Goal: Information Seeking & Learning: Learn about a topic

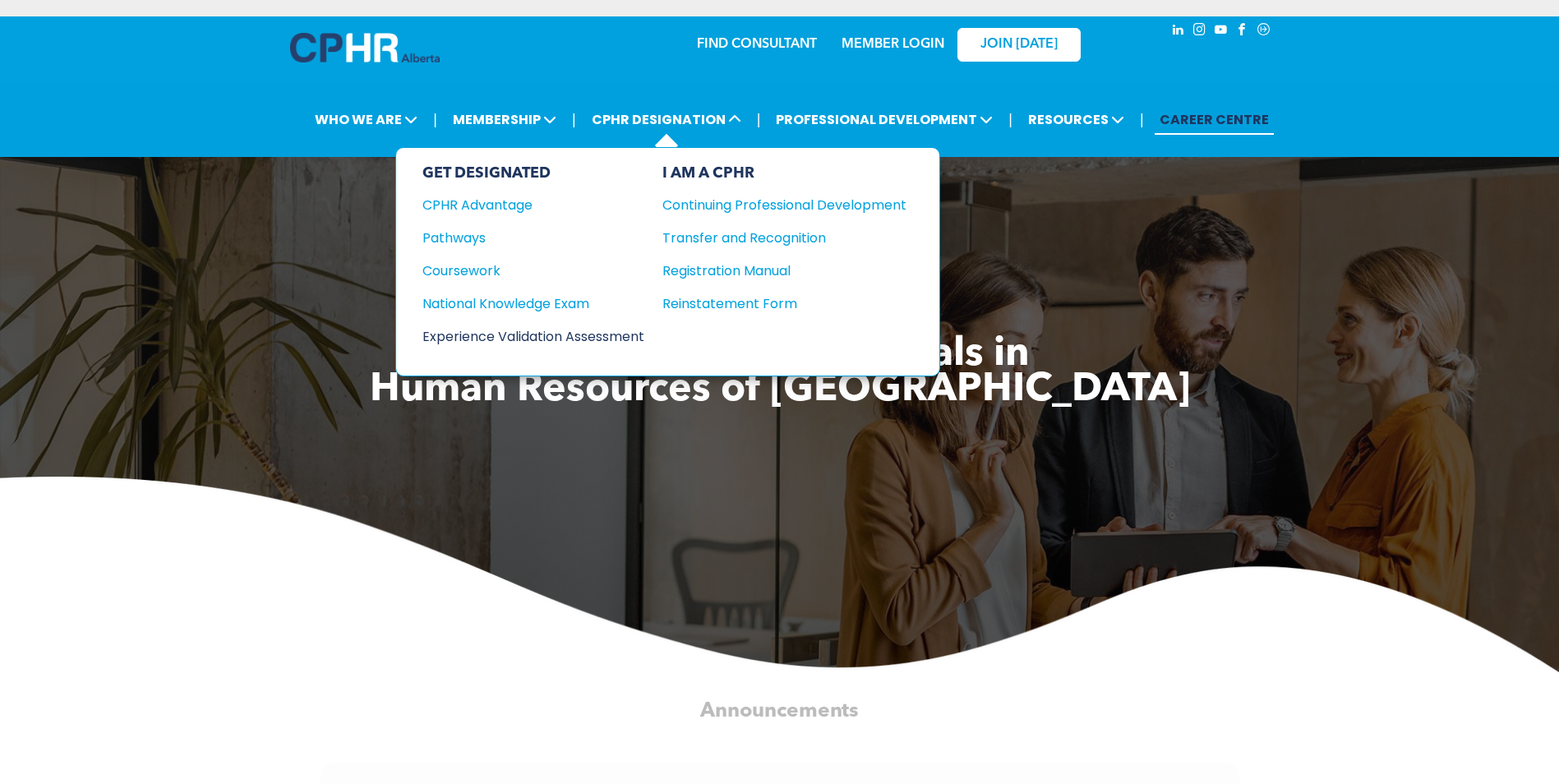
click at [498, 339] on div "Experience Validation Assessment" at bounding box center [522, 337] width 199 height 21
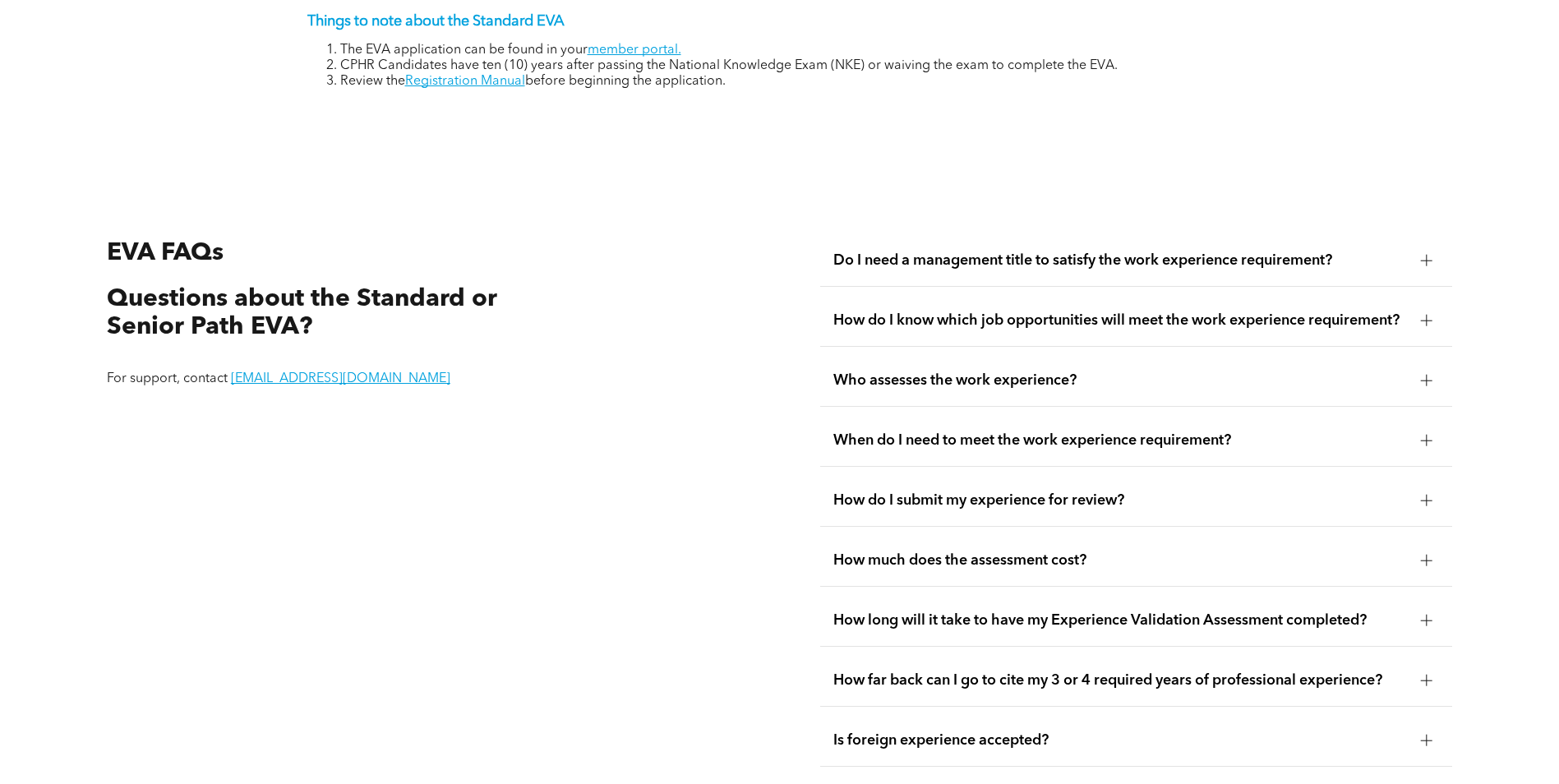
scroll to position [2958, 0]
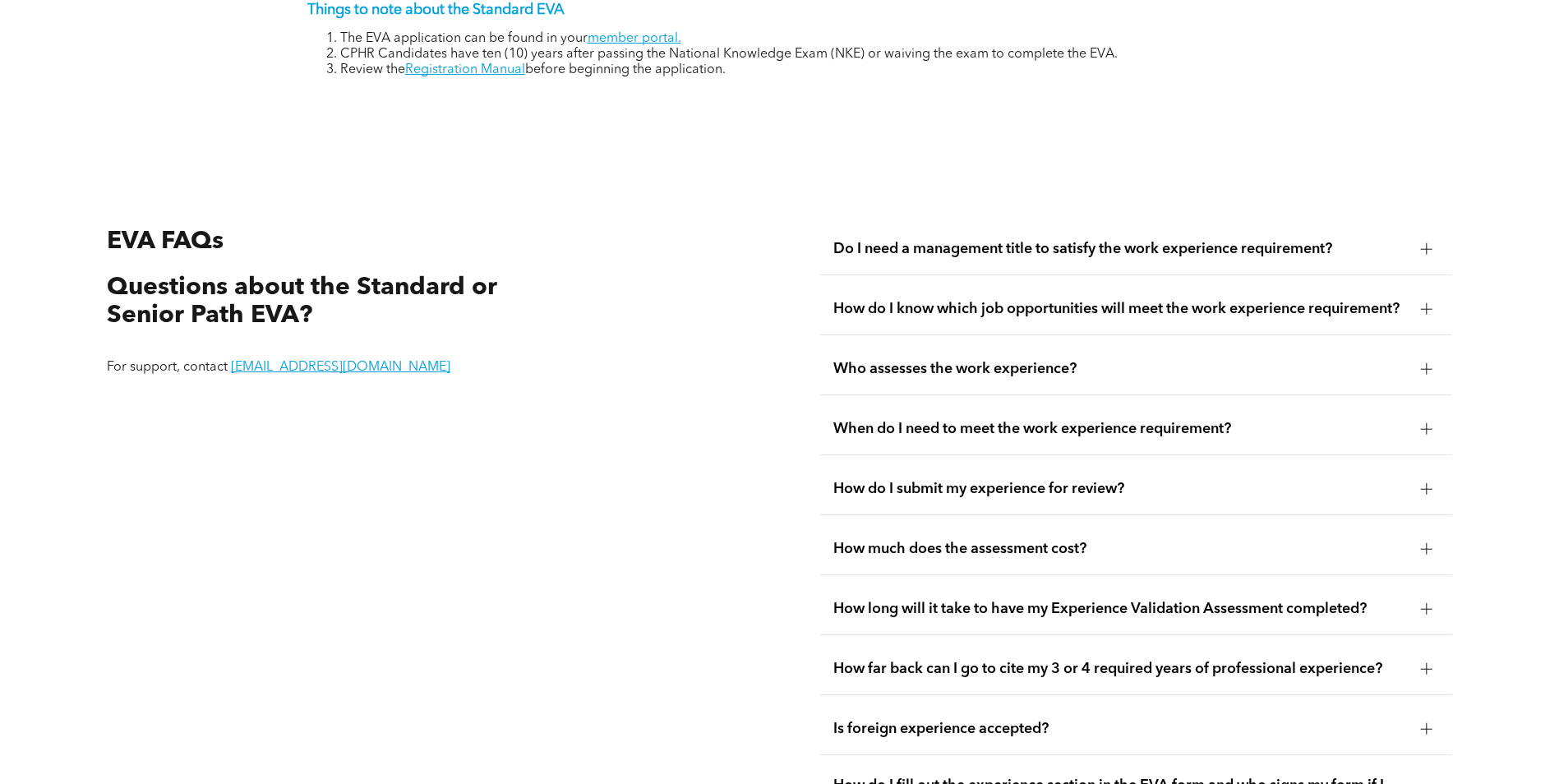
click at [1427, 248] on div at bounding box center [1426, 248] width 11 height 1
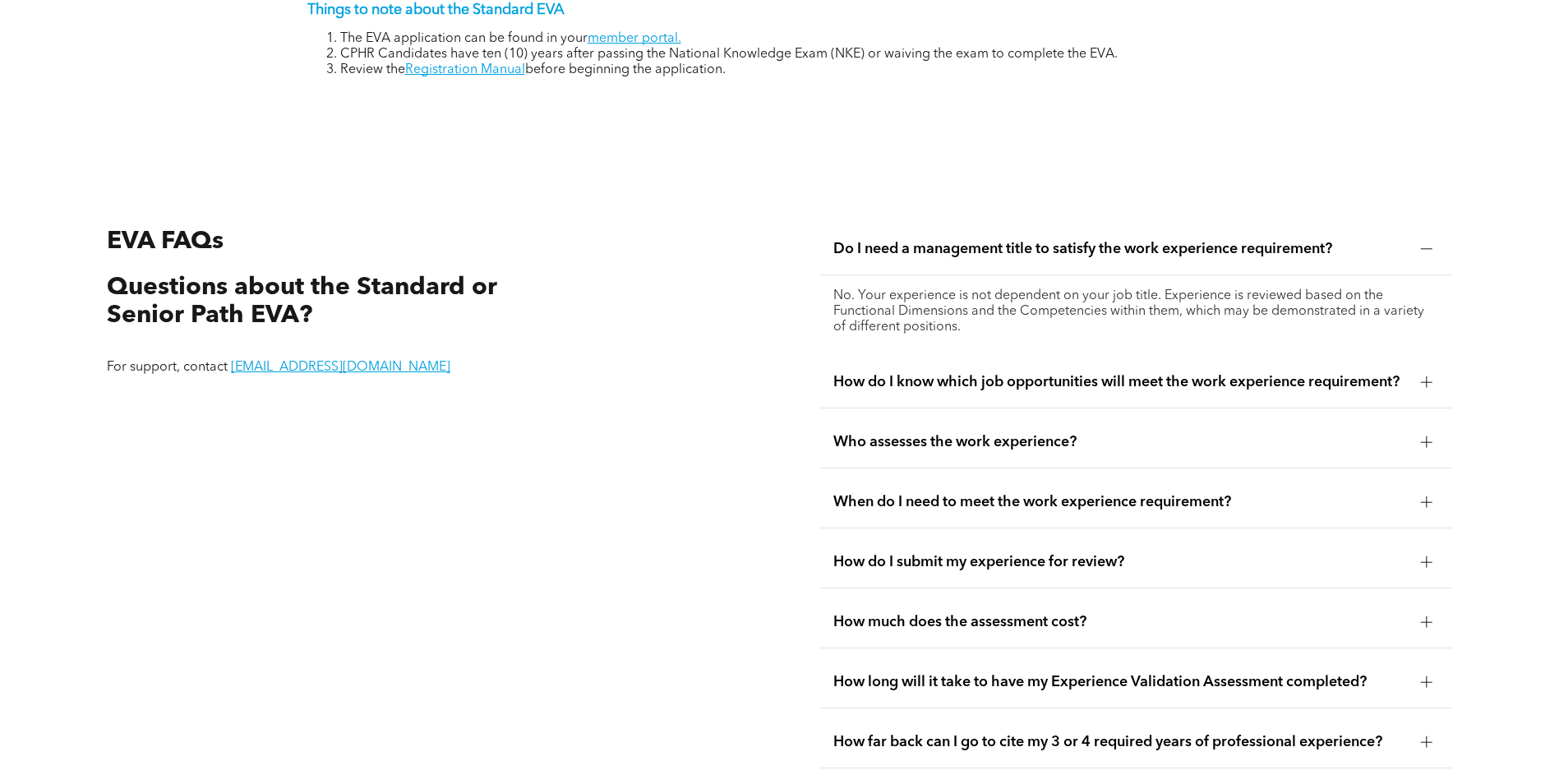
click at [1427, 376] on div at bounding box center [1426, 382] width 11 height 11
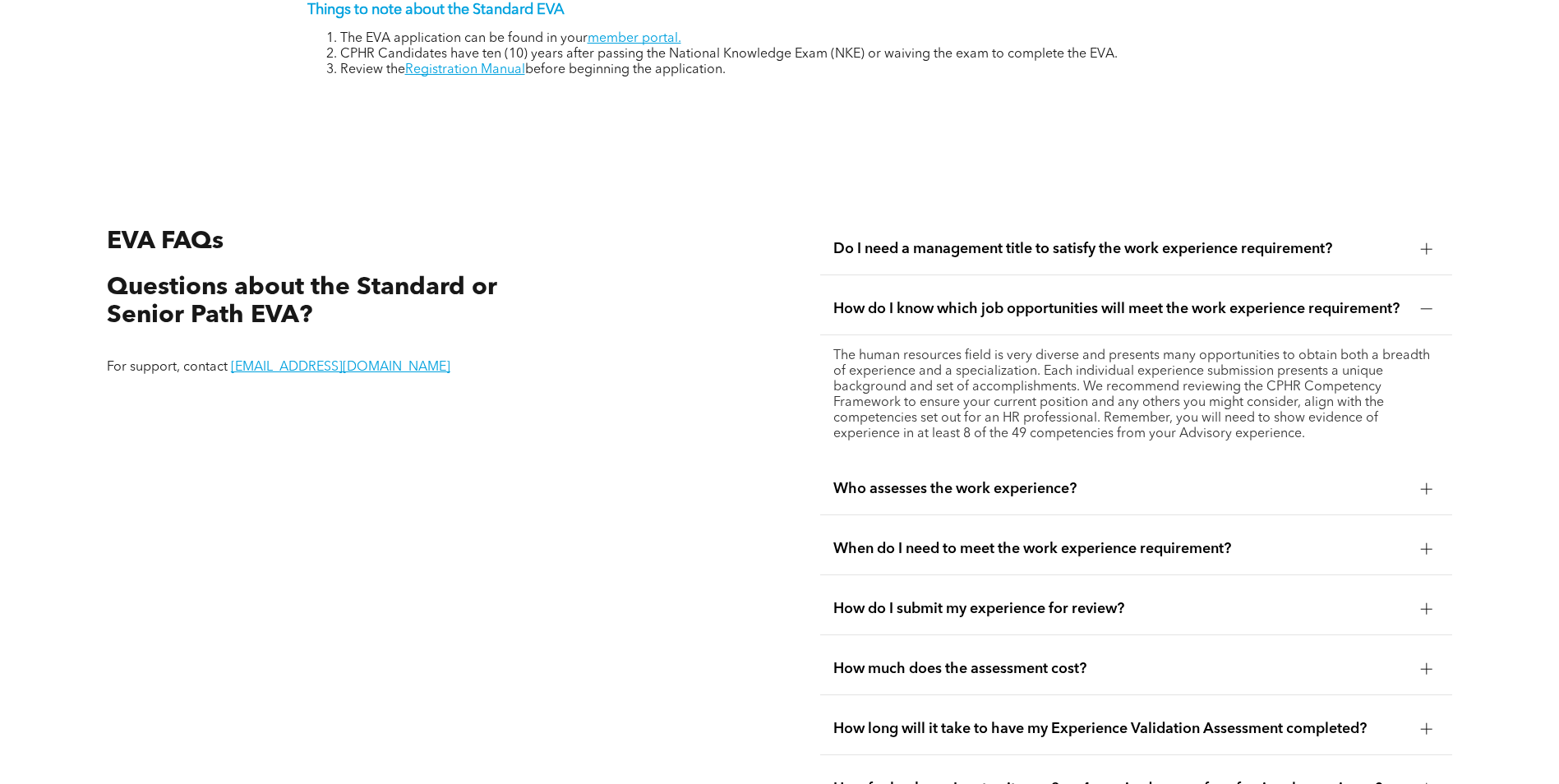
click at [1425, 484] on div at bounding box center [1426, 489] width 11 height 11
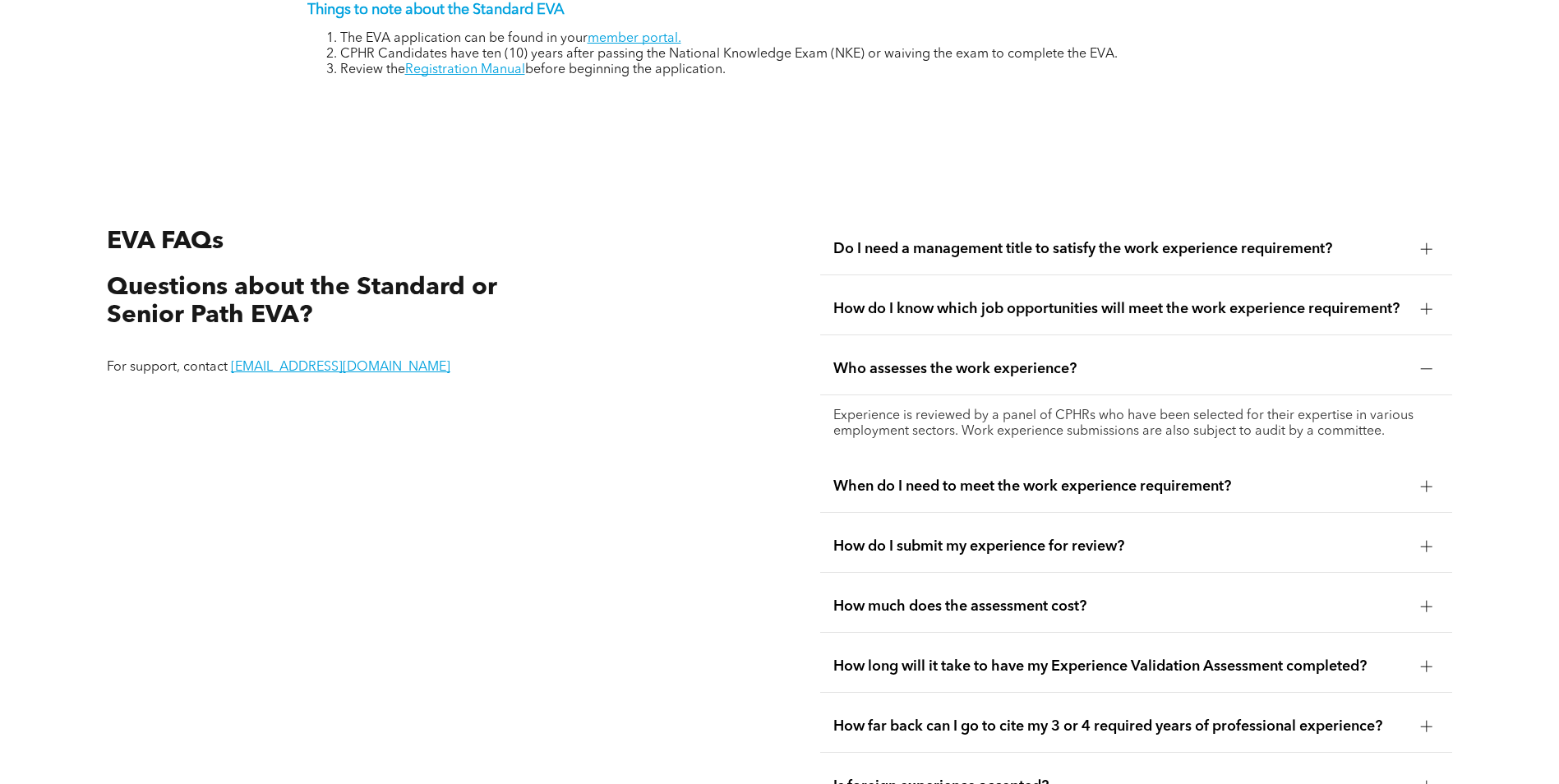
click at [1426, 486] on div at bounding box center [1426, 486] width 25 height 25
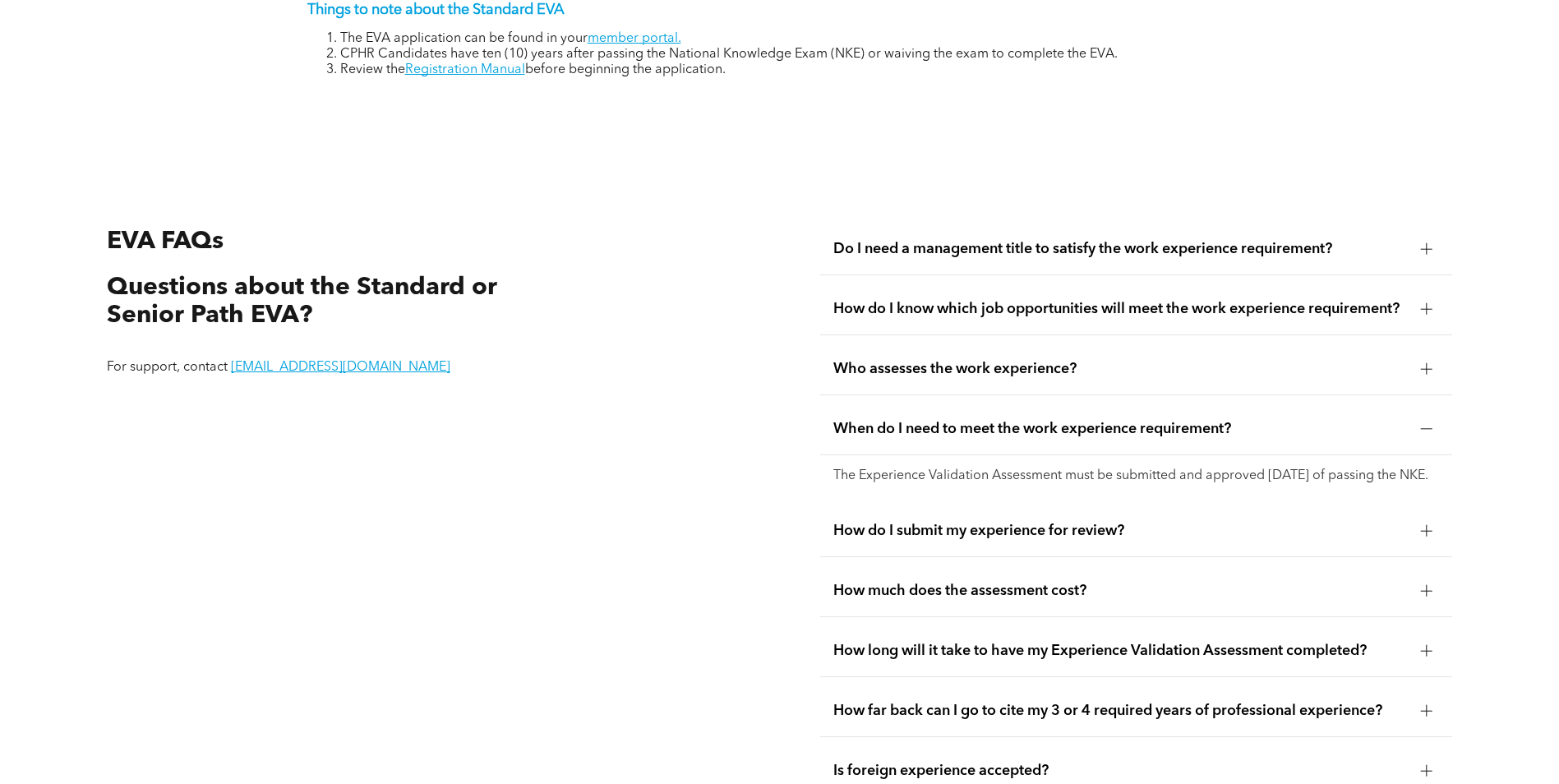
click at [1425, 536] on div at bounding box center [1426, 531] width 11 height 11
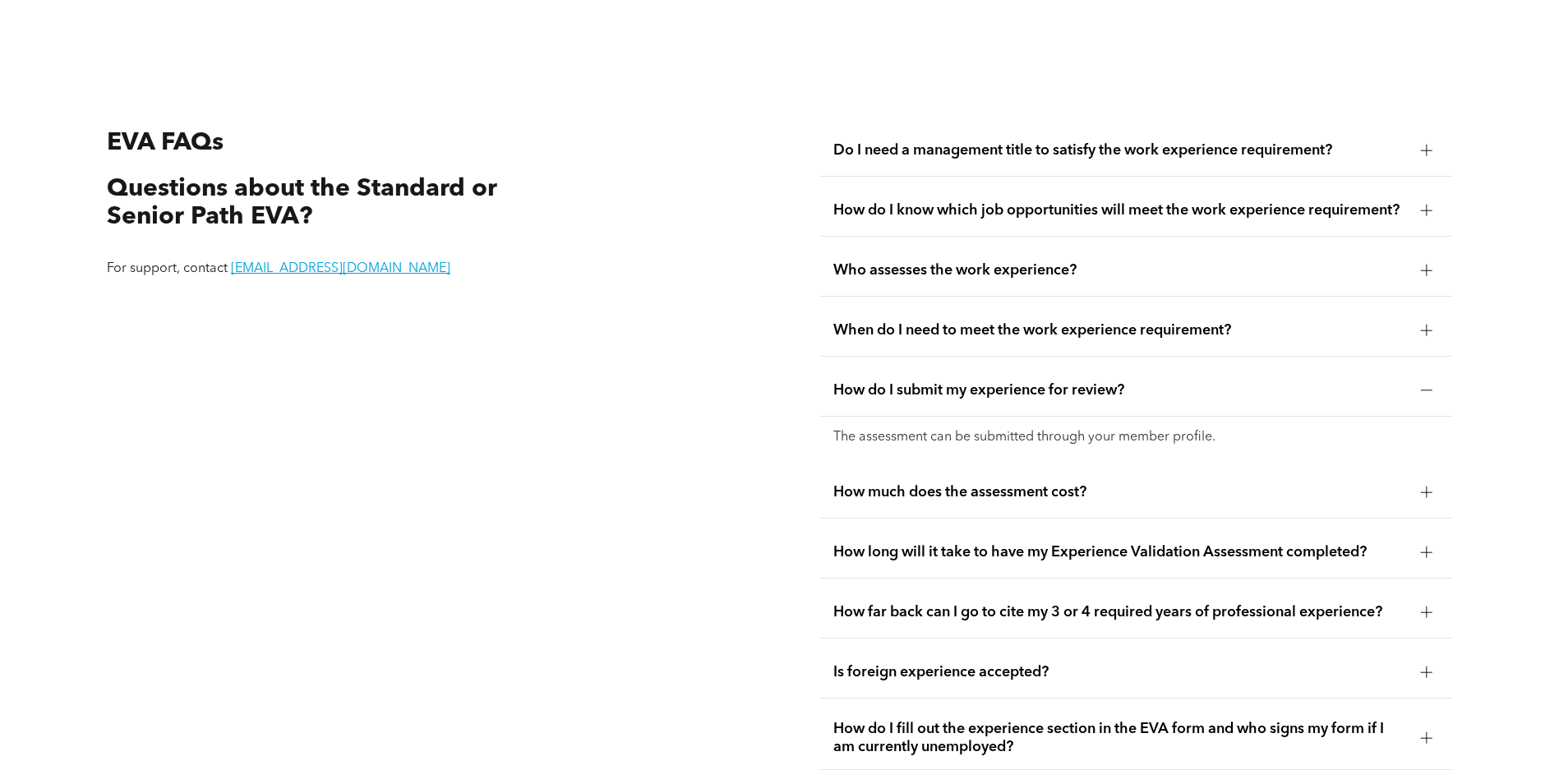
scroll to position [3122, 0]
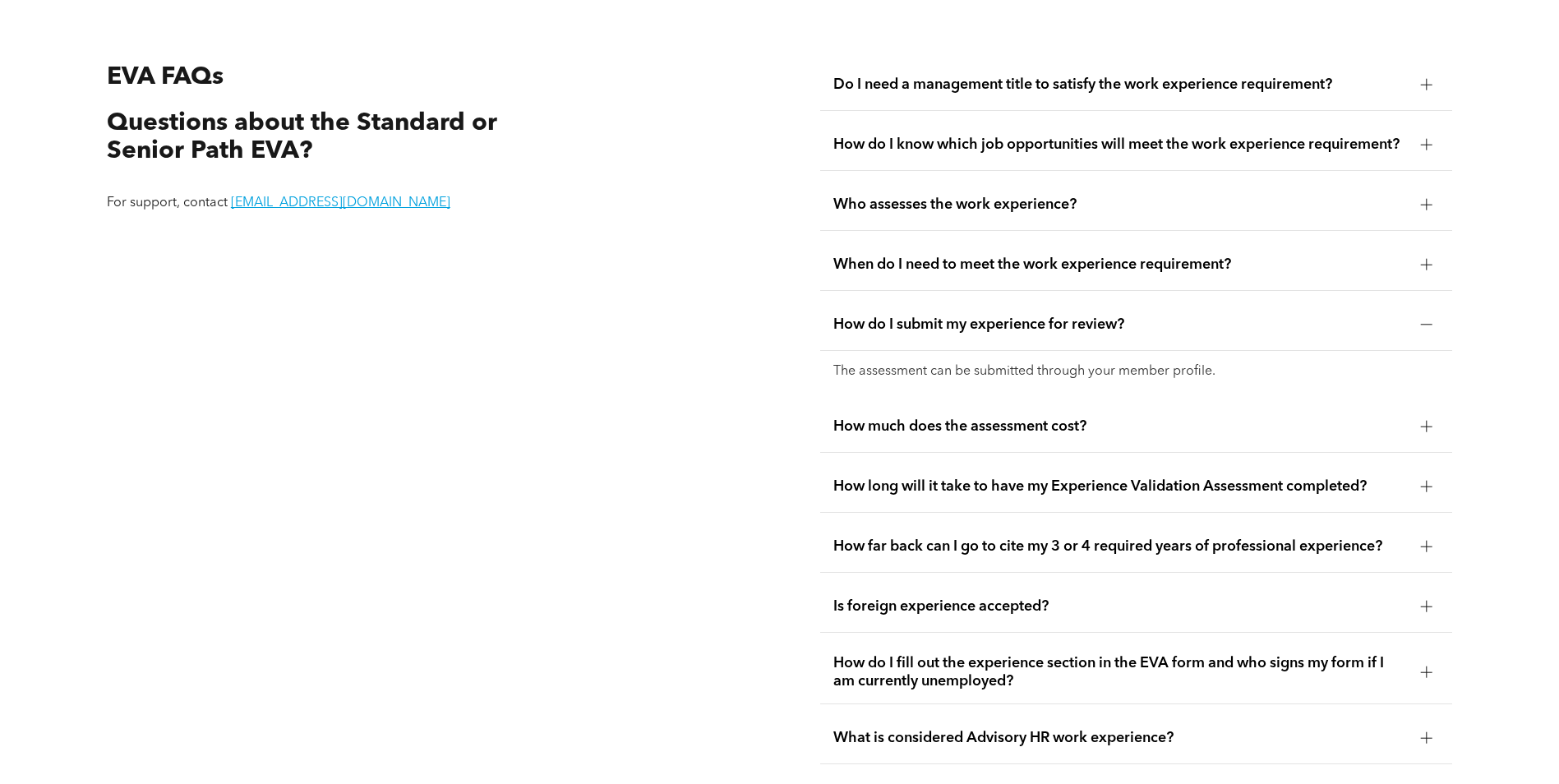
click at [1428, 420] on div at bounding box center [1426, 426] width 11 height 11
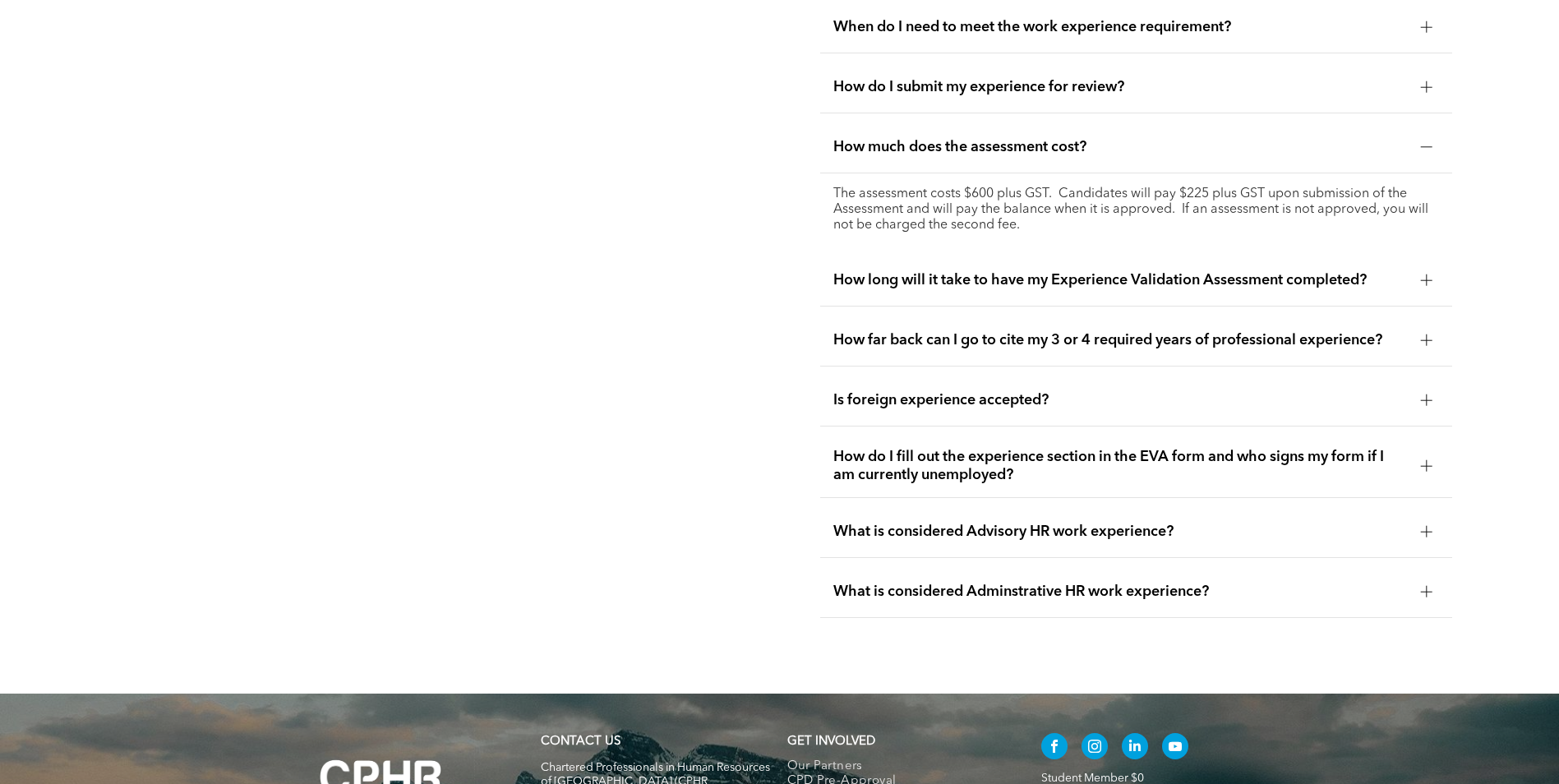
scroll to position [3368, 0]
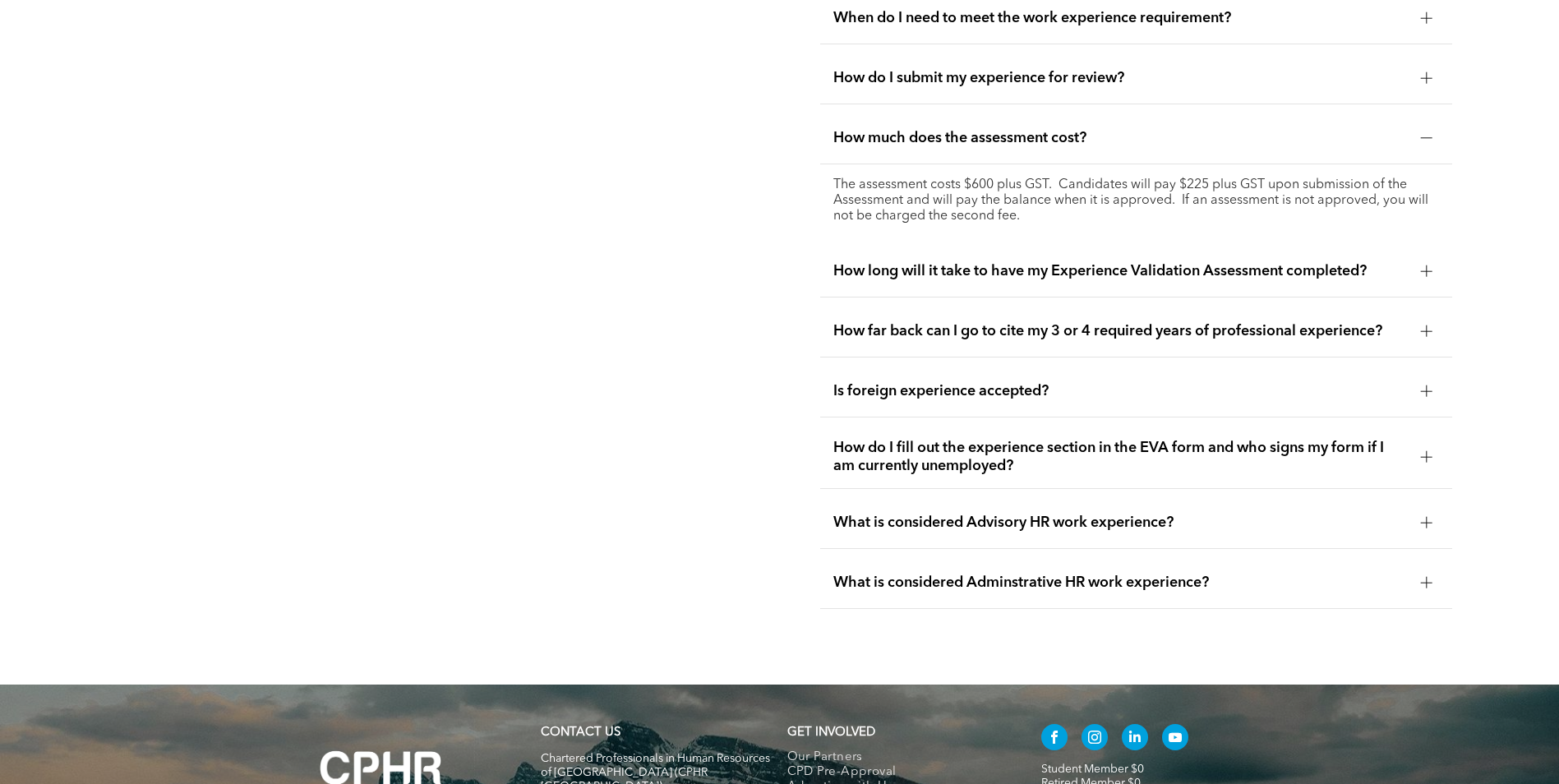
click at [1429, 268] on div at bounding box center [1426, 271] width 11 height 11
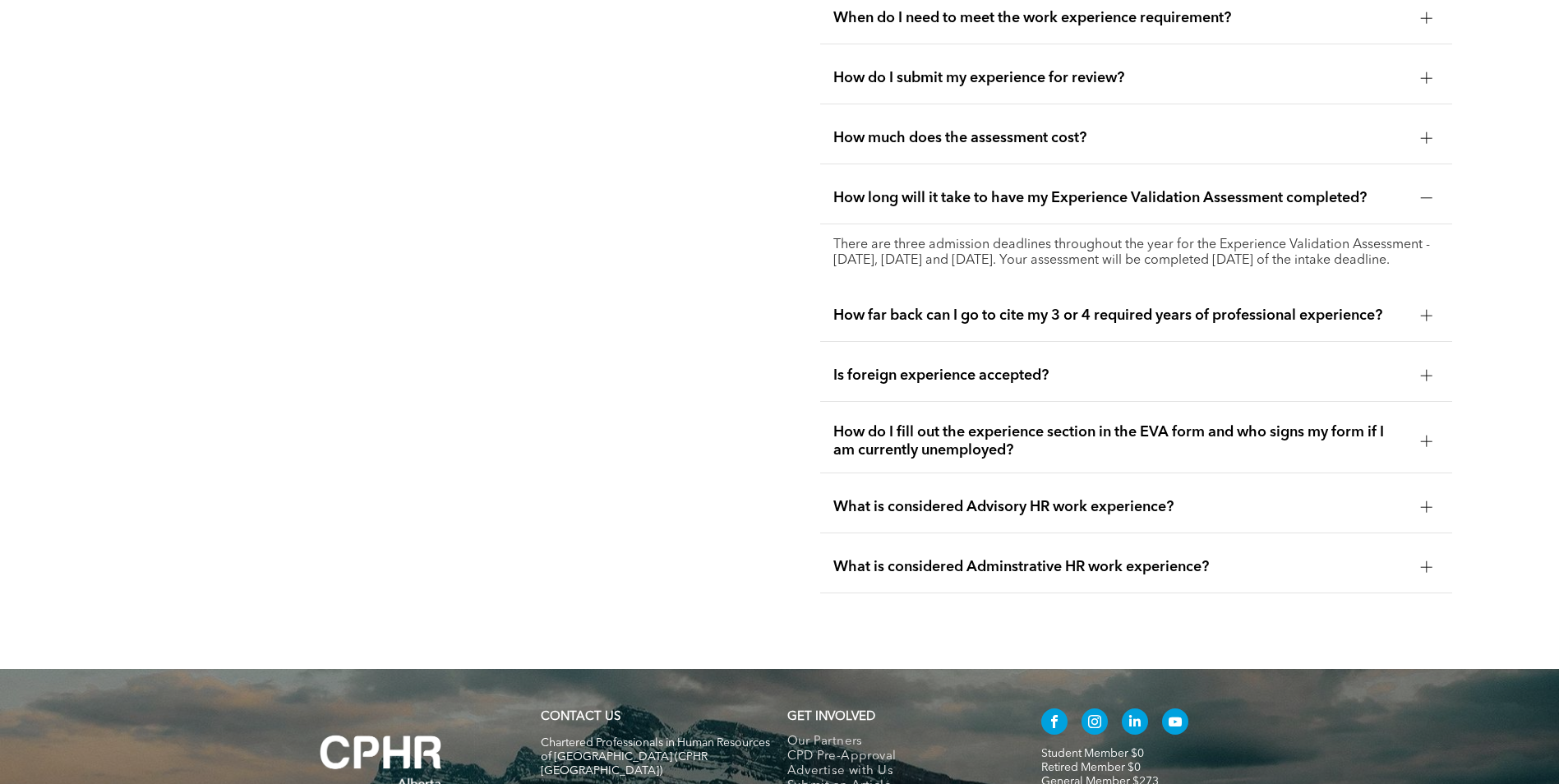
click at [1425, 321] on div at bounding box center [1426, 315] width 11 height 11
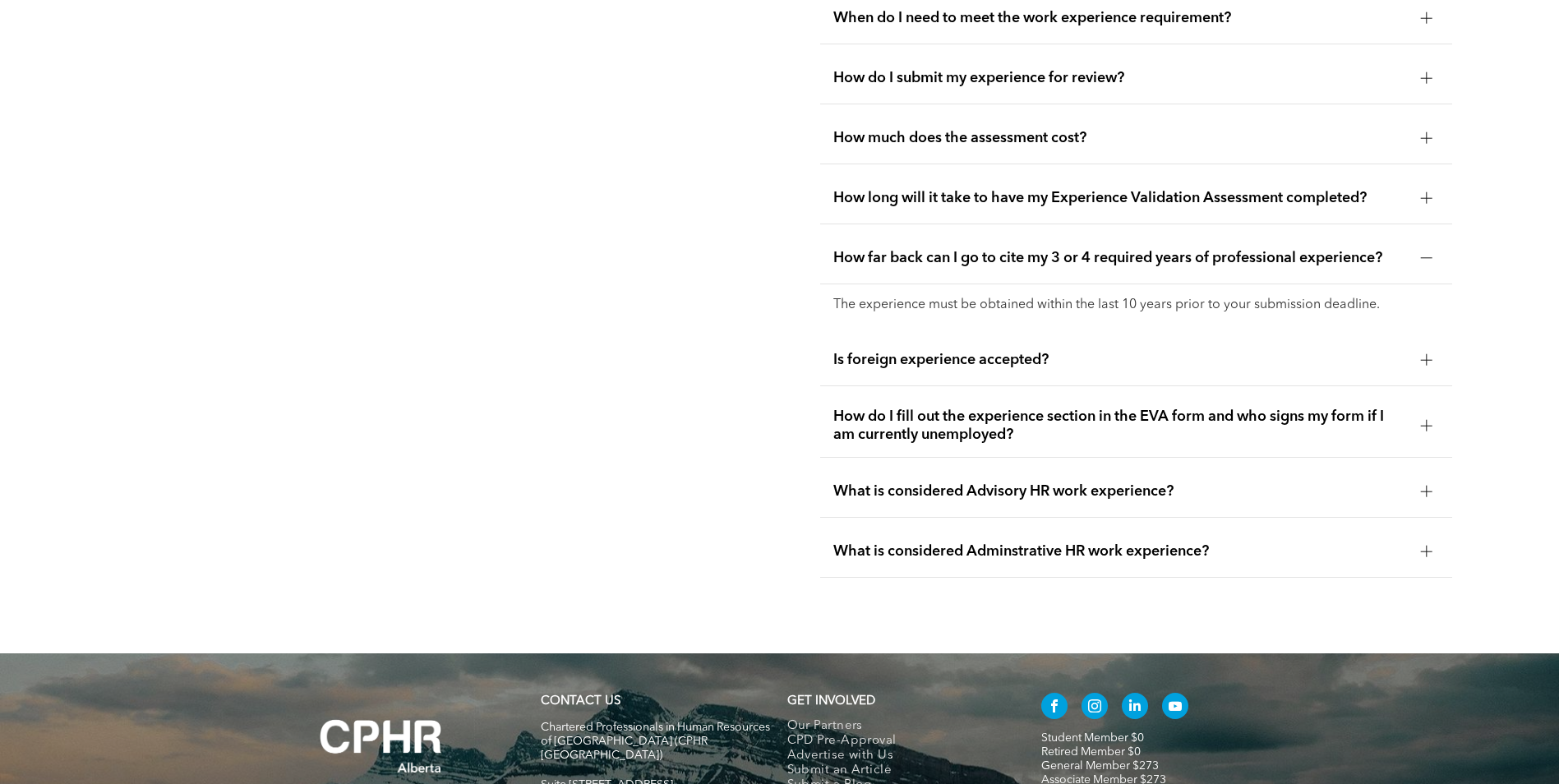
click at [1432, 354] on div at bounding box center [1426, 360] width 11 height 11
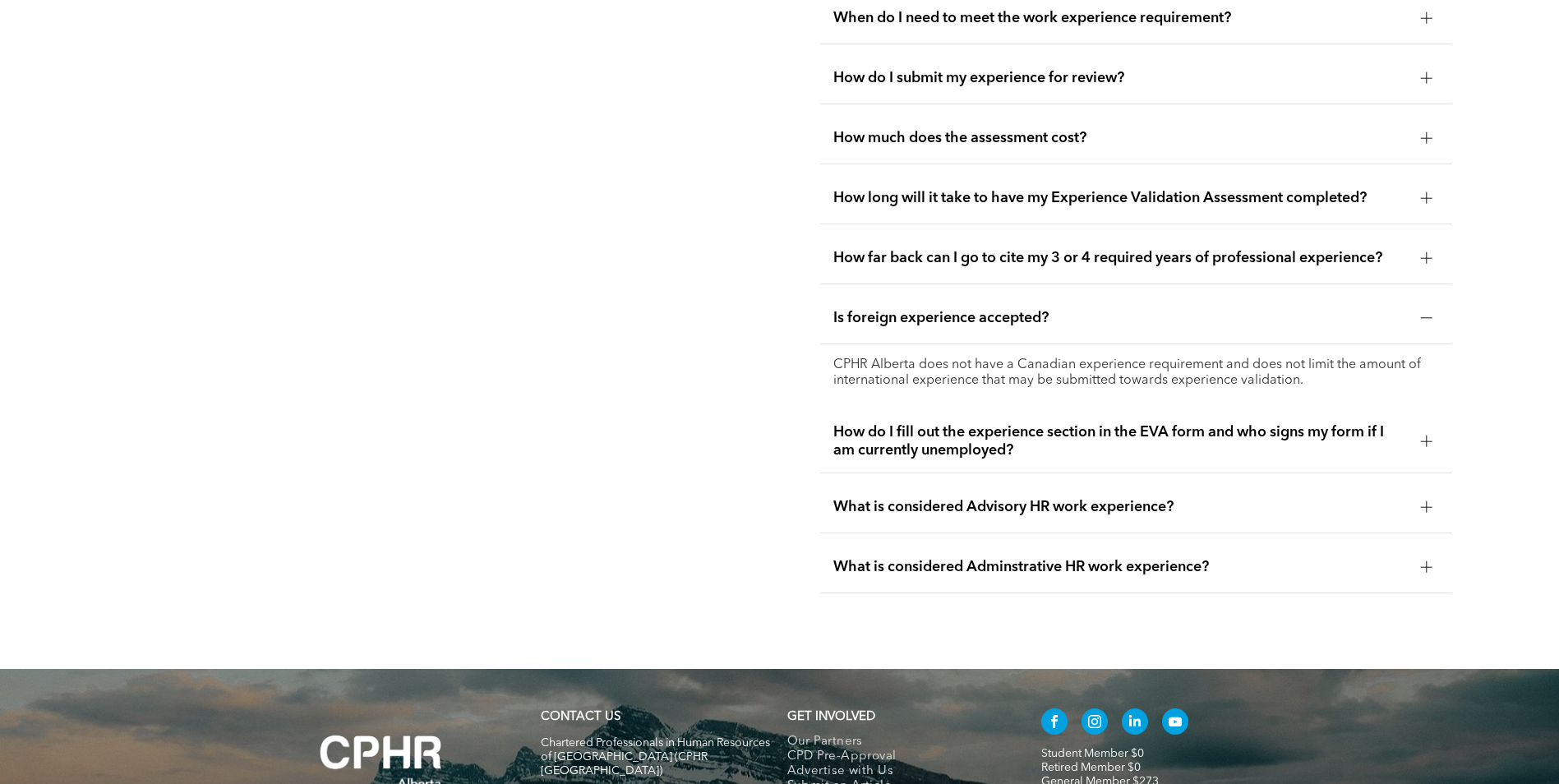
click at [1424, 437] on div at bounding box center [1426, 441] width 11 height 11
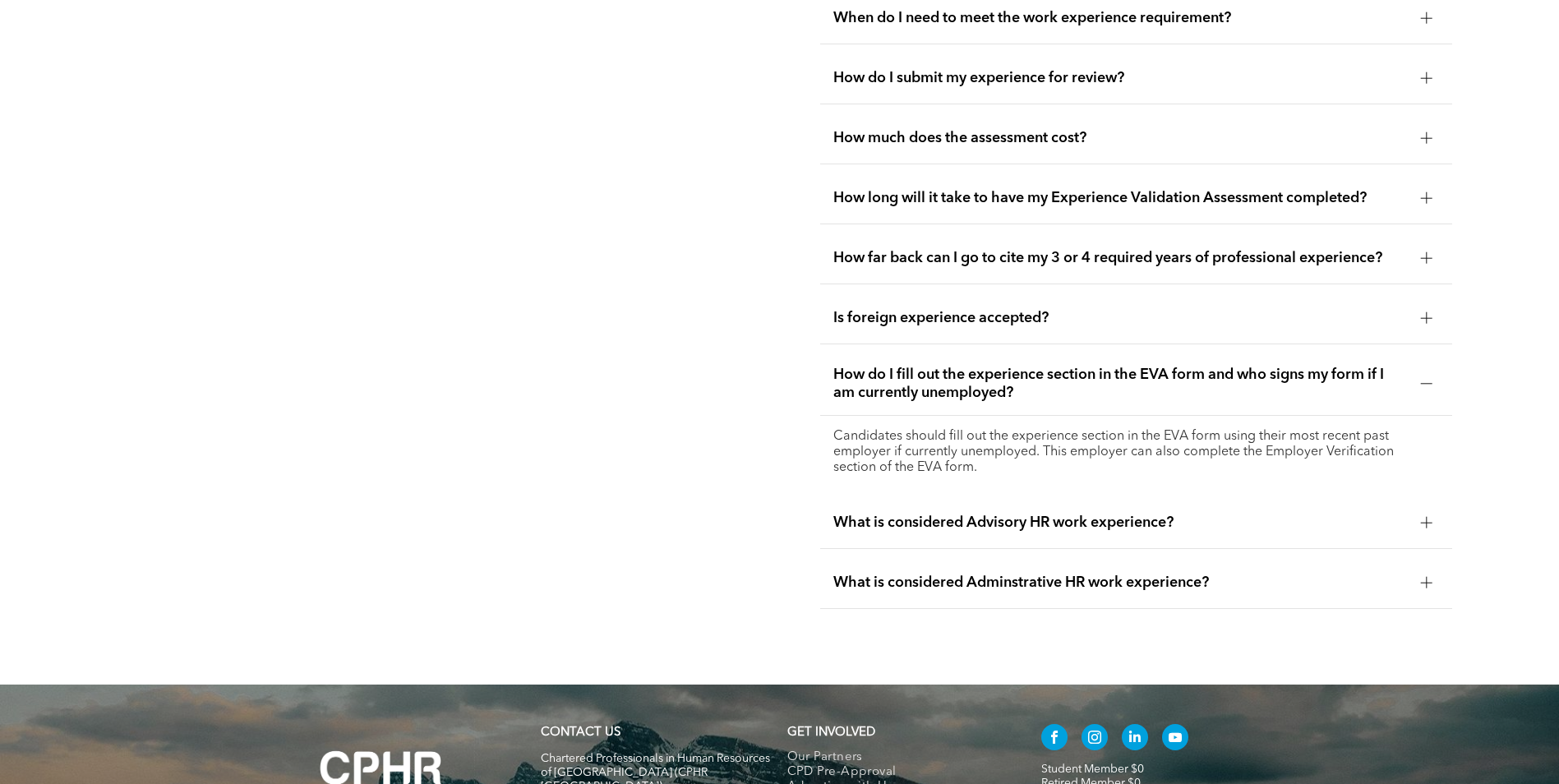
click at [1422, 516] on div at bounding box center [1426, 522] width 11 height 11
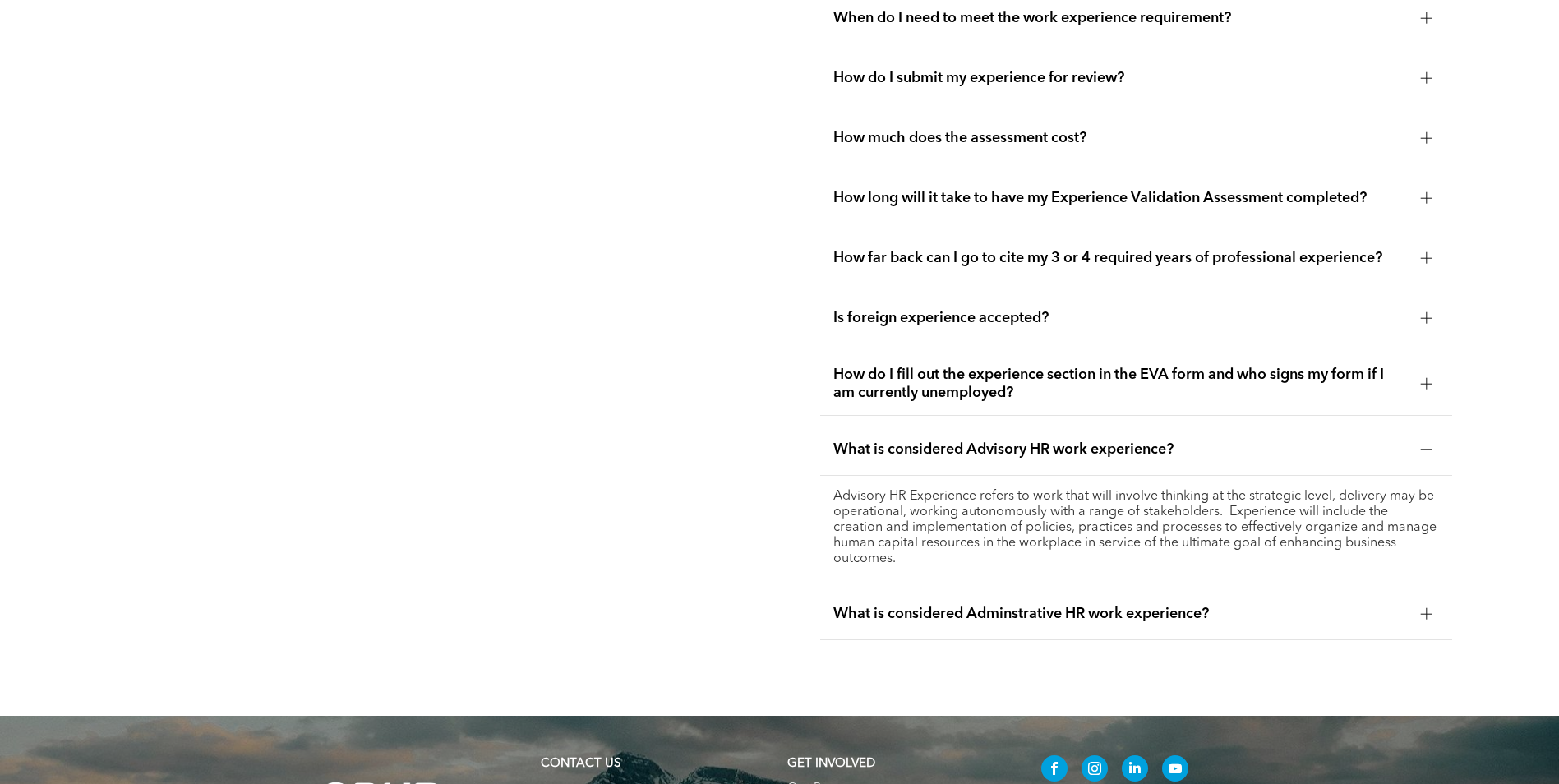
click at [1427, 613] on div at bounding box center [1426, 613] width 11 height 1
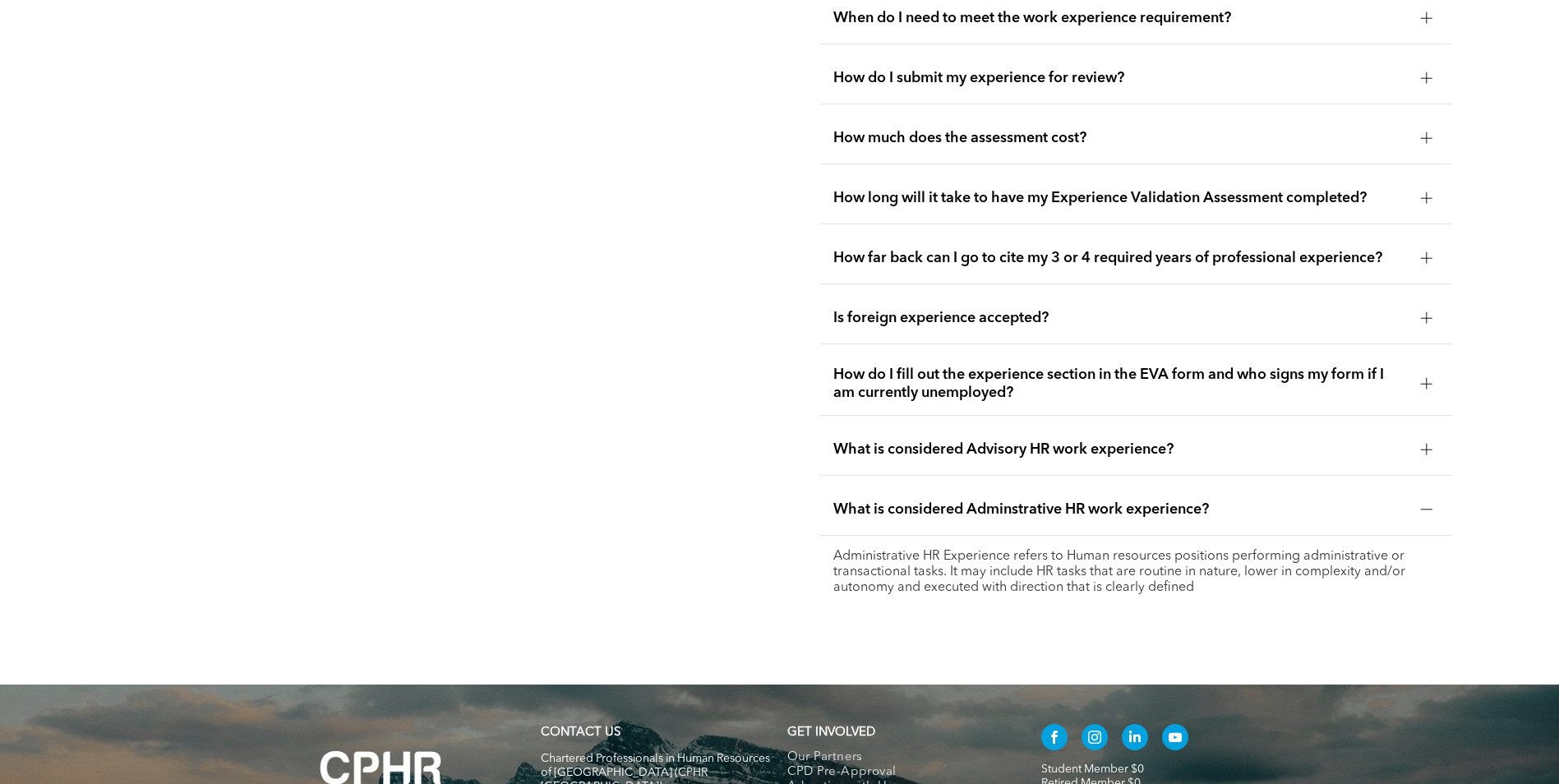
click at [1433, 443] on div at bounding box center [1426, 449] width 11 height 11
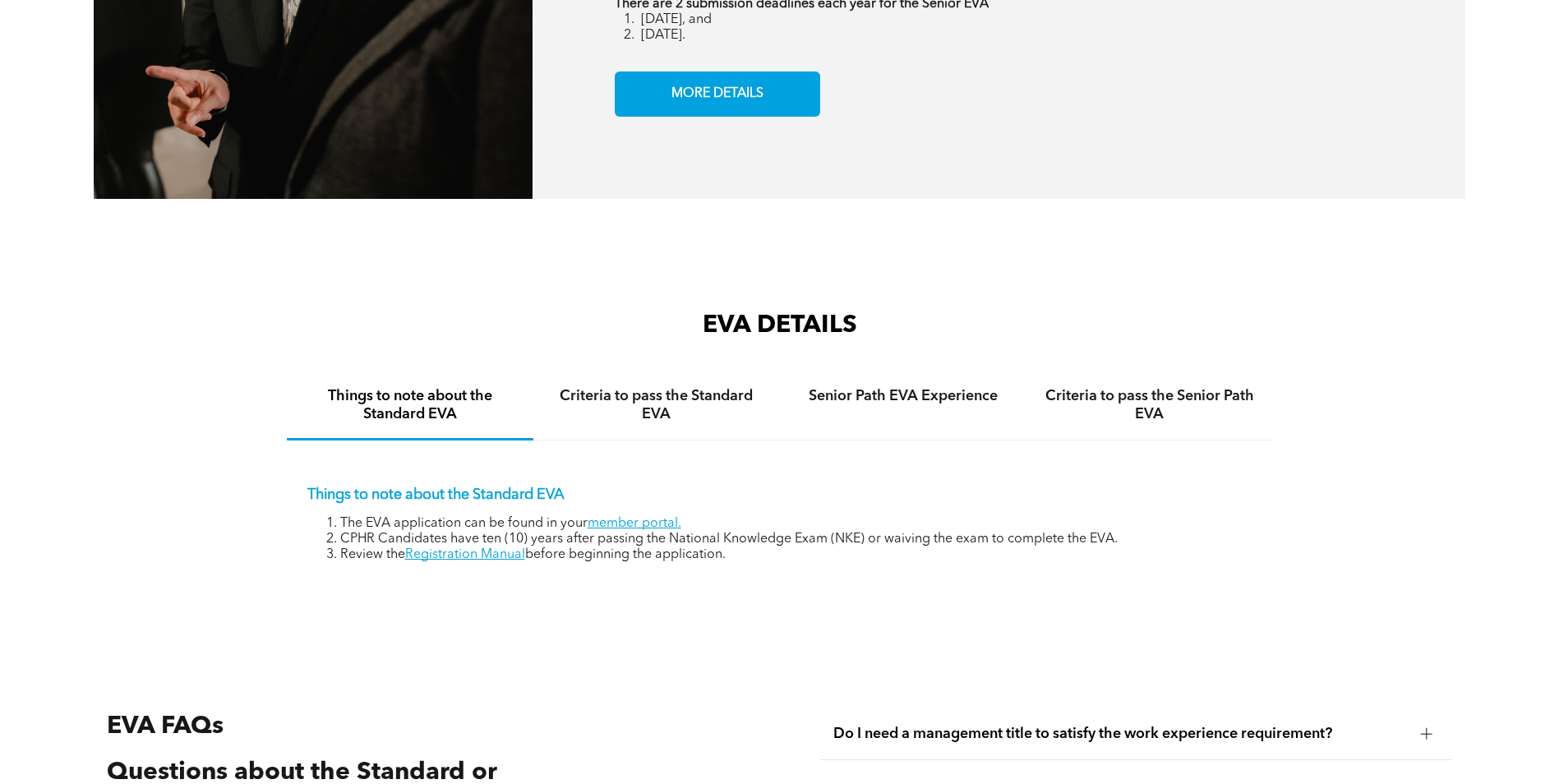
scroll to position [2464, 0]
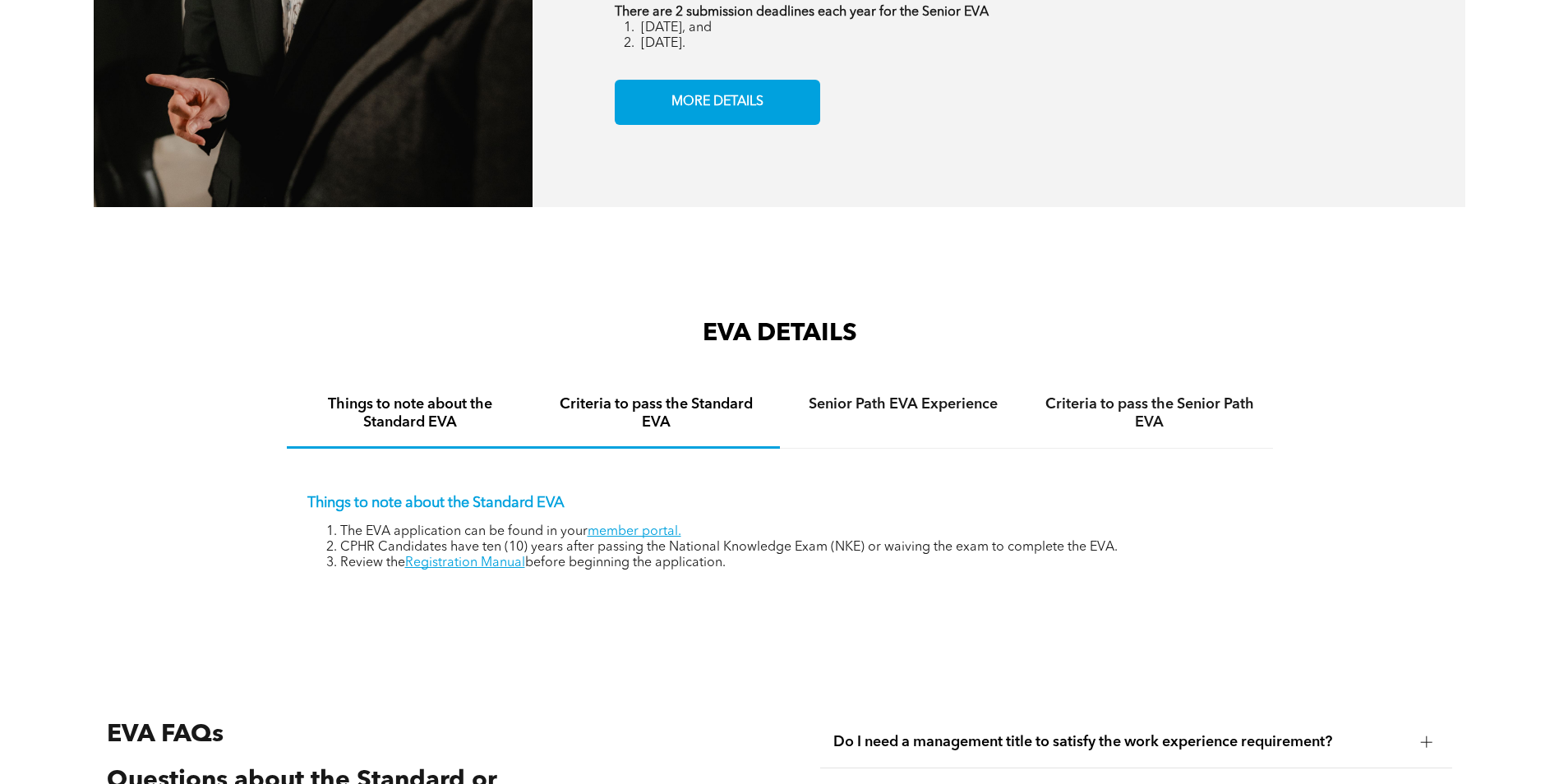
click at [643, 398] on h4 "Criteria to pass the Standard EVA" at bounding box center [656, 413] width 216 height 36
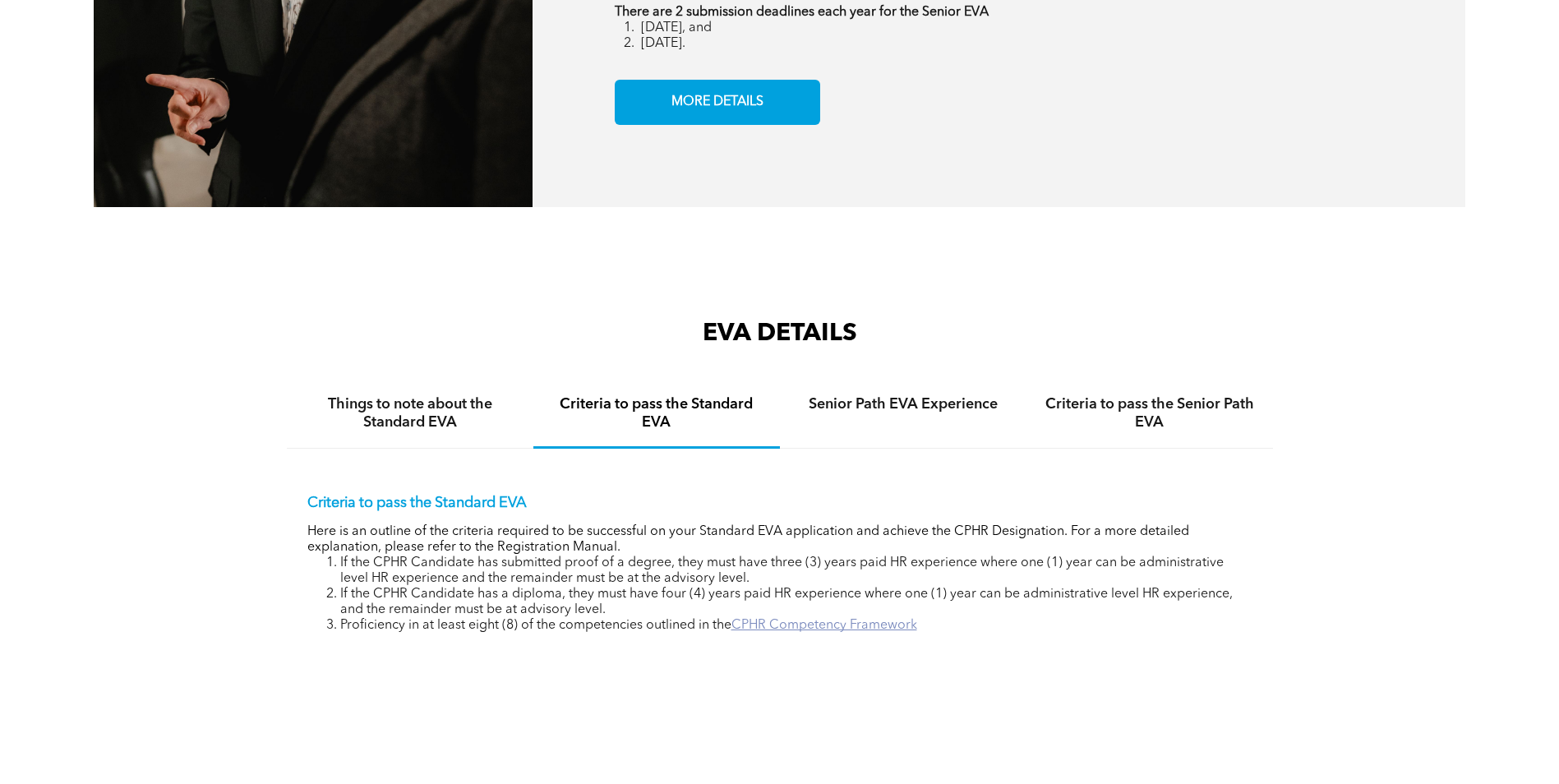
click at [797, 619] on link "CPHR Competency Framework" at bounding box center [824, 625] width 186 height 13
click at [775, 619] on link "CPHR Competency Framework" at bounding box center [824, 625] width 186 height 13
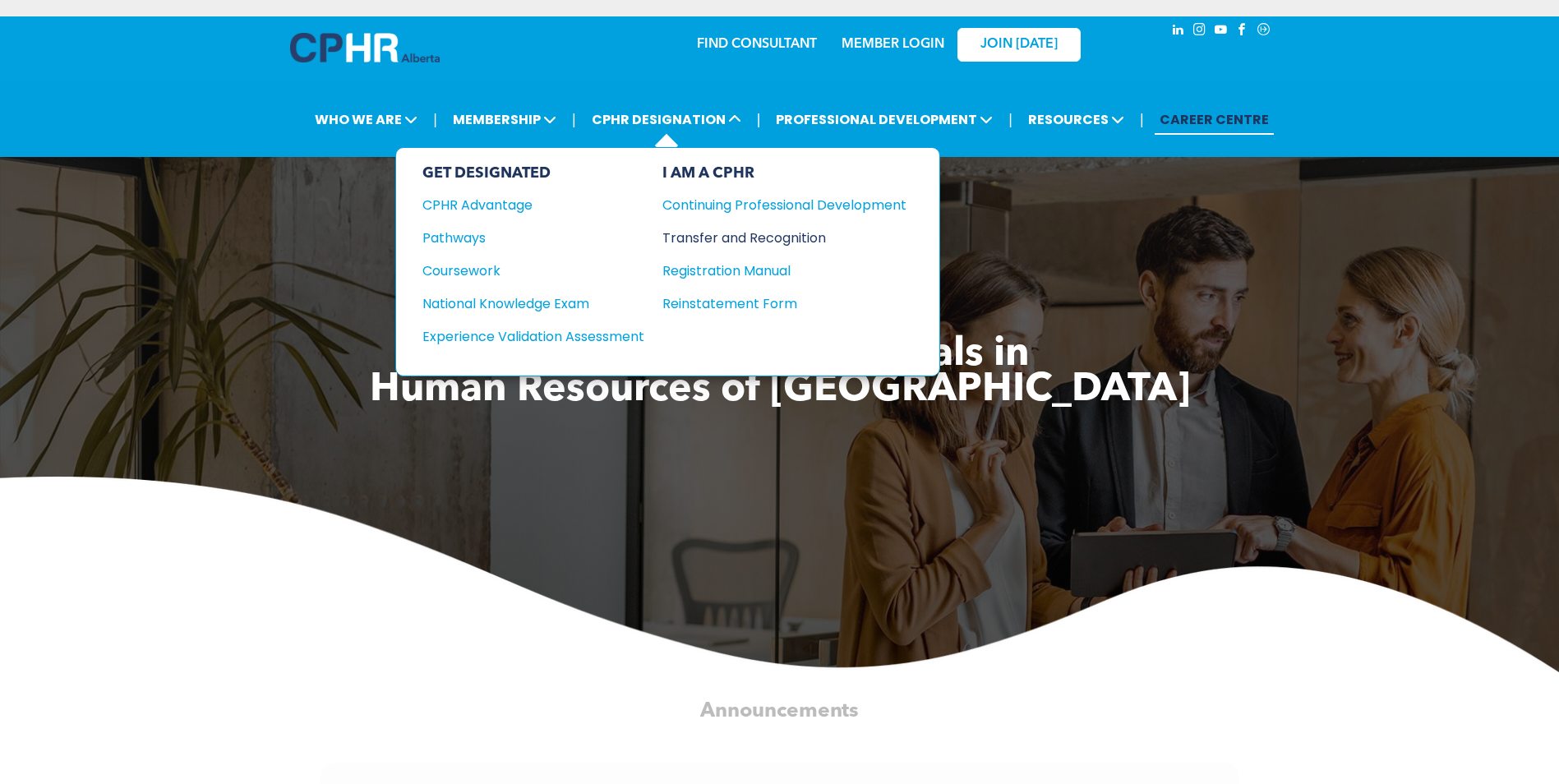
click at [743, 239] on div "Transfer and Recognition" at bounding box center [772, 238] width 219 height 21
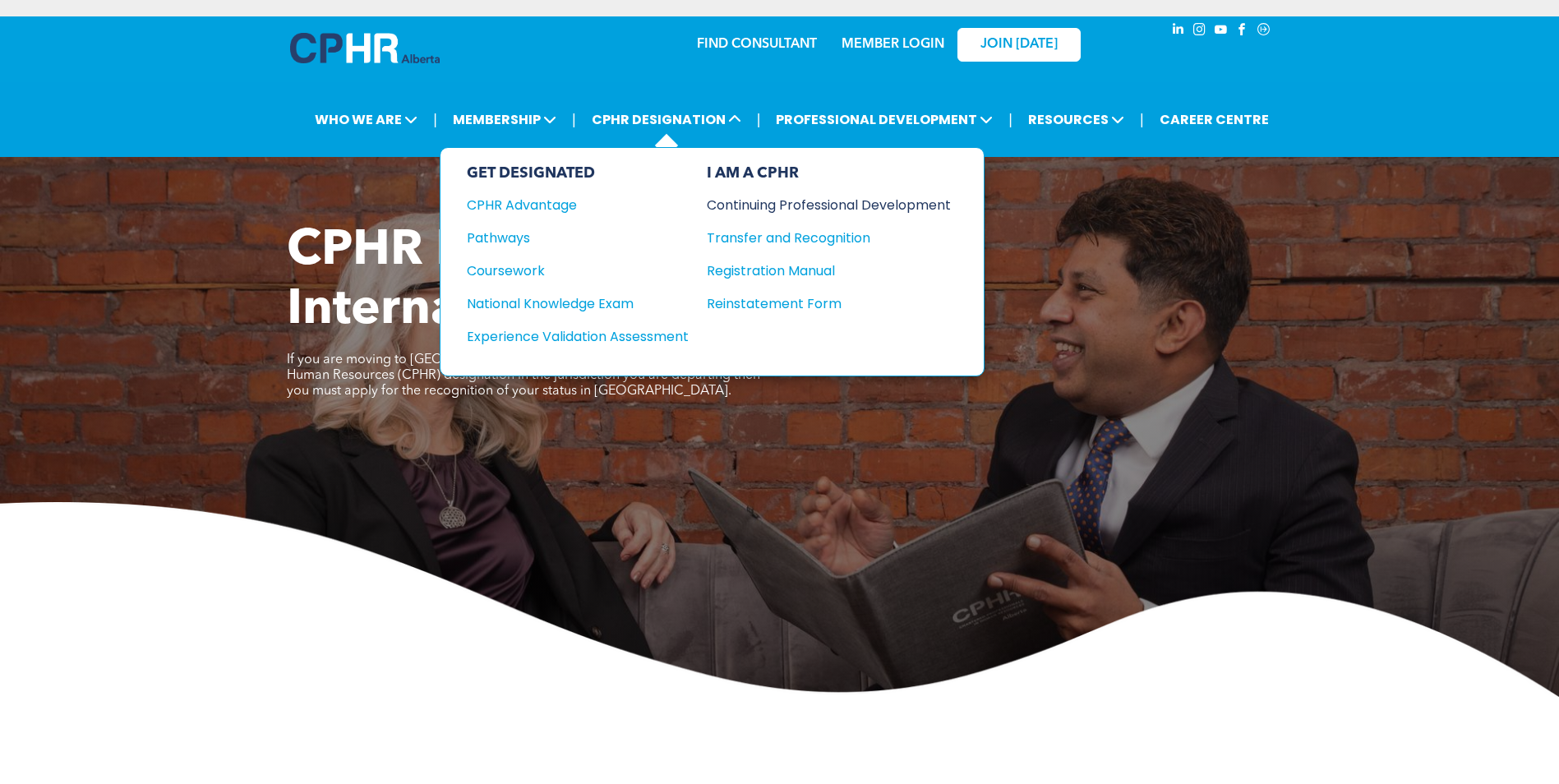
click at [739, 209] on div "Continuing Professional Development" at bounding box center [816, 205] width 219 height 21
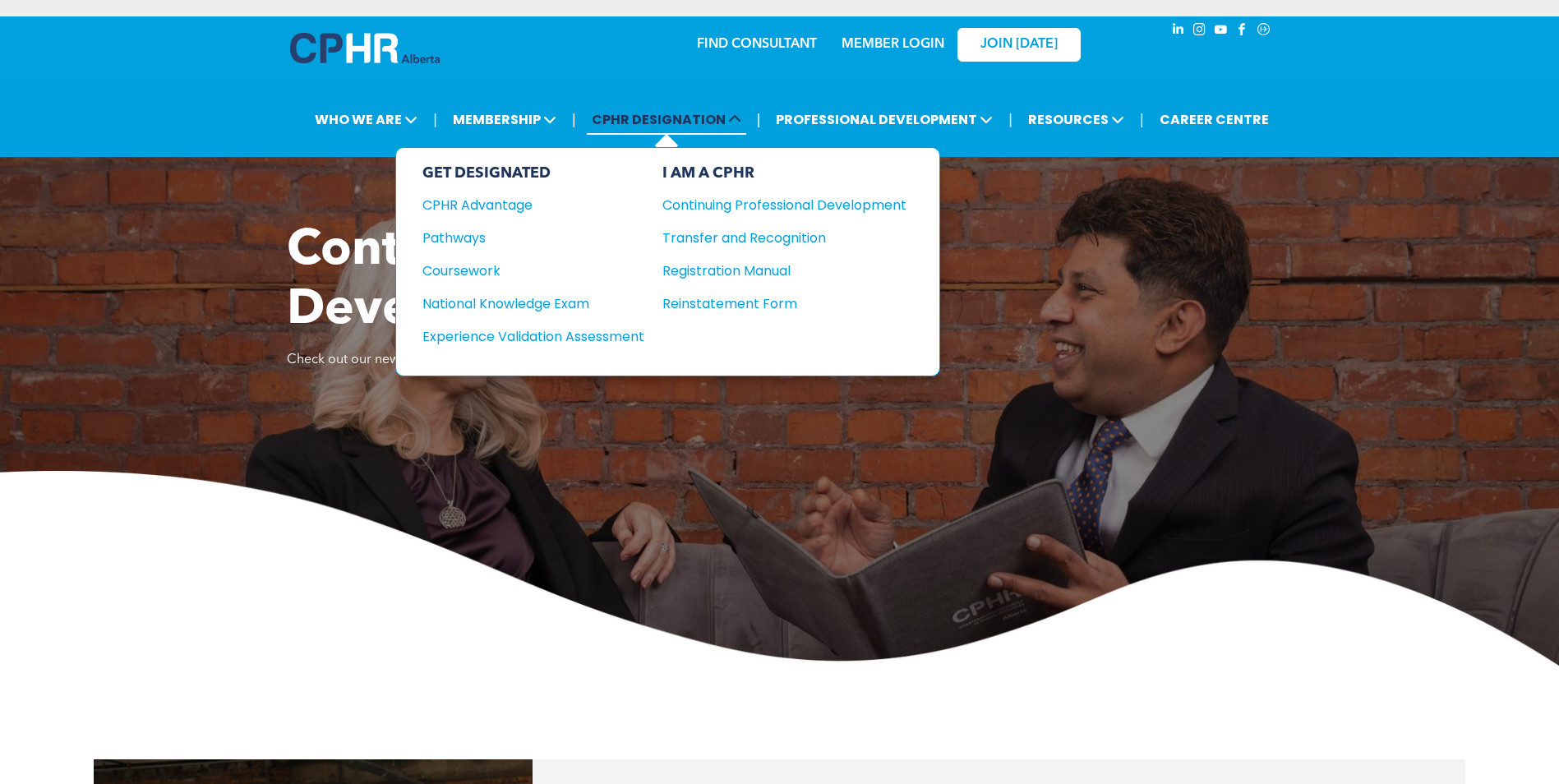
click at [654, 130] on span "CPHR DESIGNATION" at bounding box center [667, 120] width 160 height 30
click at [504, 208] on div "CPHR Advantage" at bounding box center [522, 205] width 199 height 21
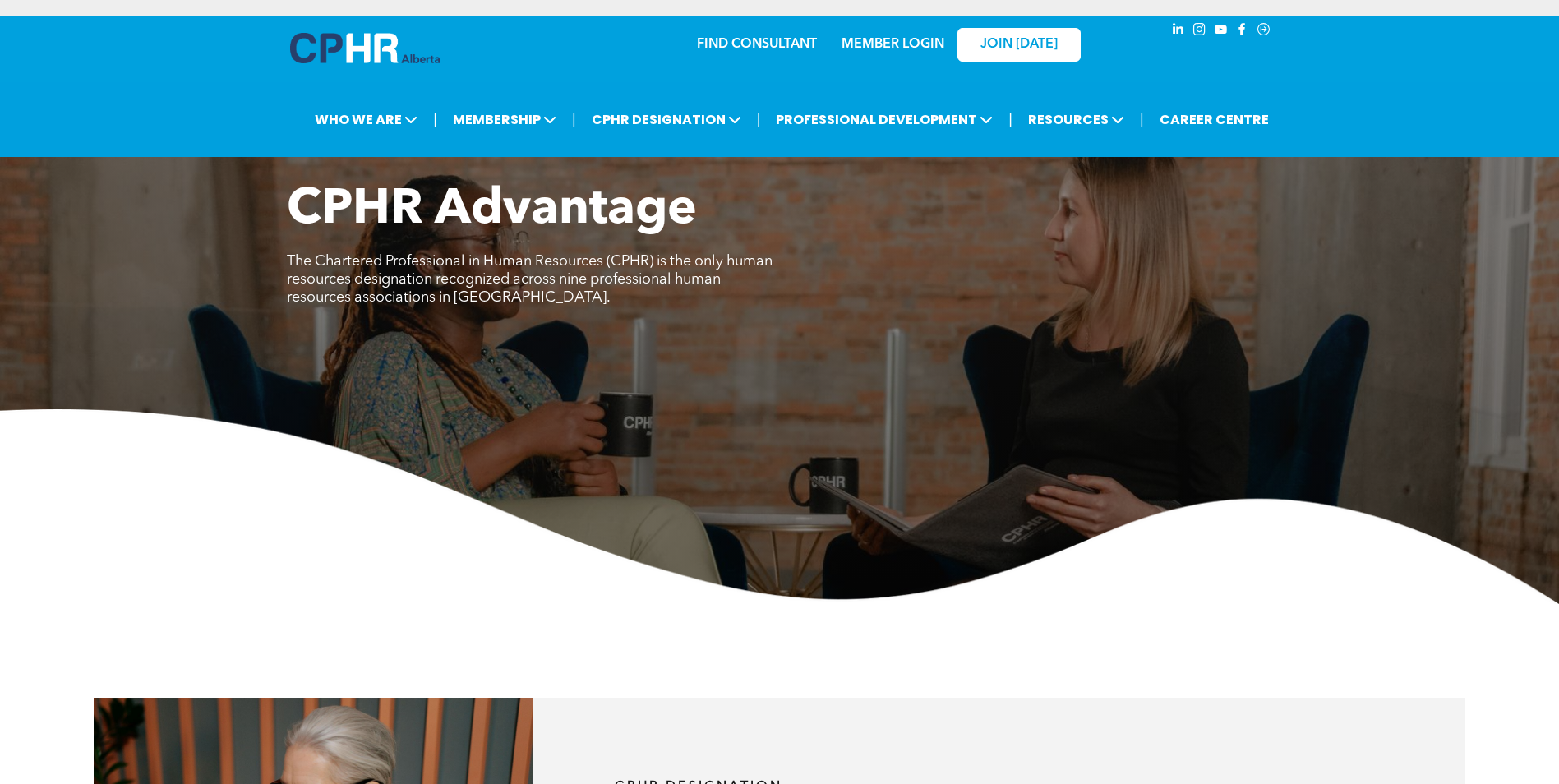
click at [888, 46] on link "MEMBER LOGIN" at bounding box center [892, 45] width 103 height 13
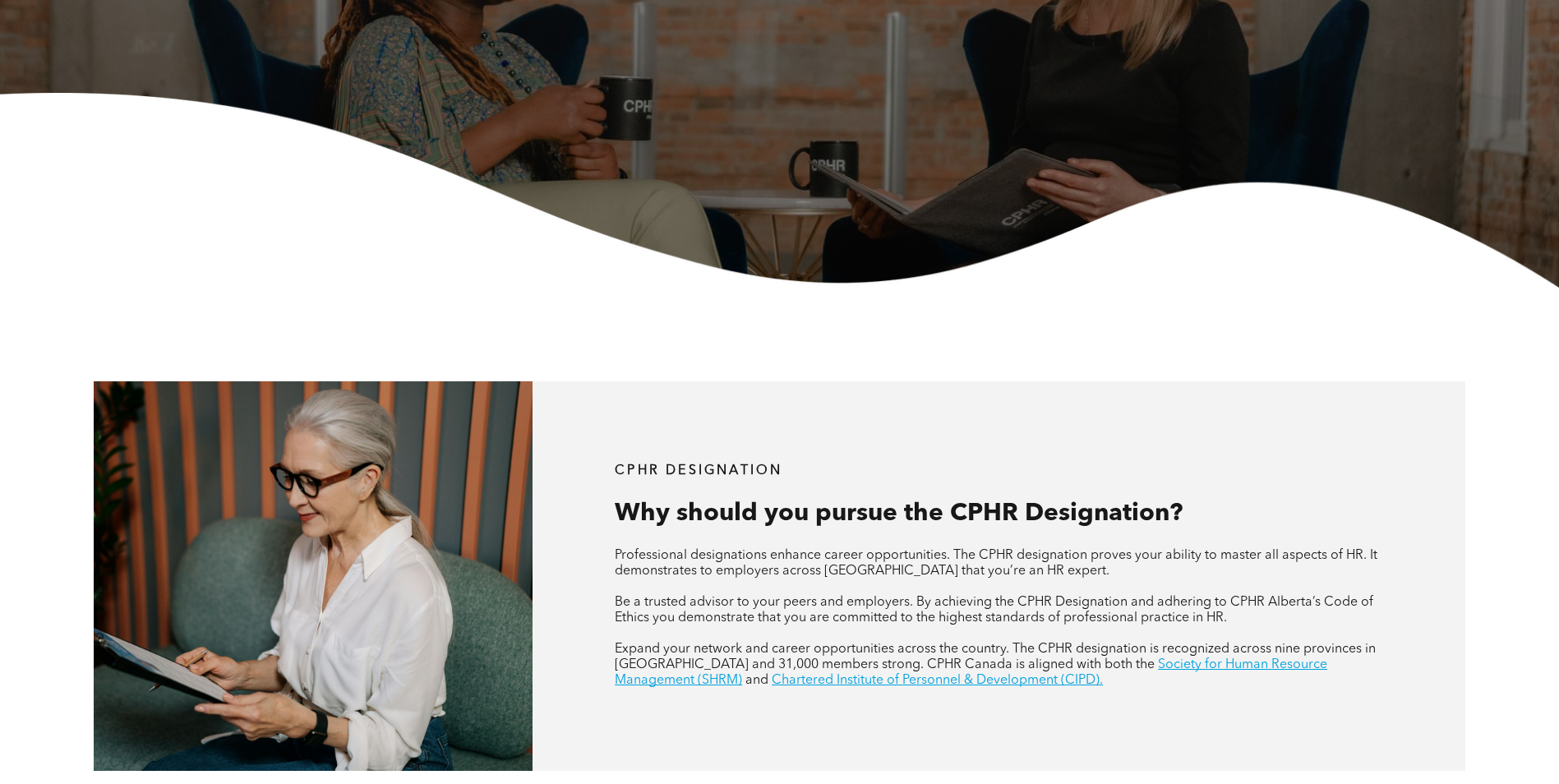
scroll to position [493, 0]
